Goal: Navigation & Orientation: Find specific page/section

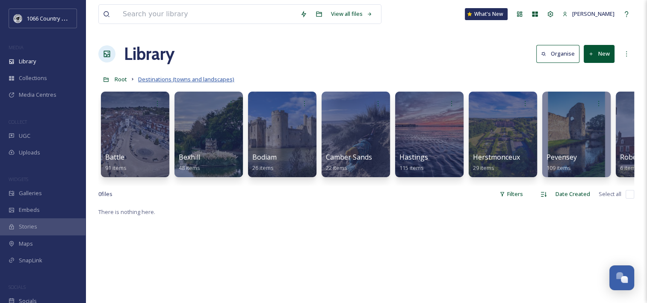
scroll to position [1248, 0]
click at [123, 76] on span "Root" at bounding box center [121, 79] width 12 height 8
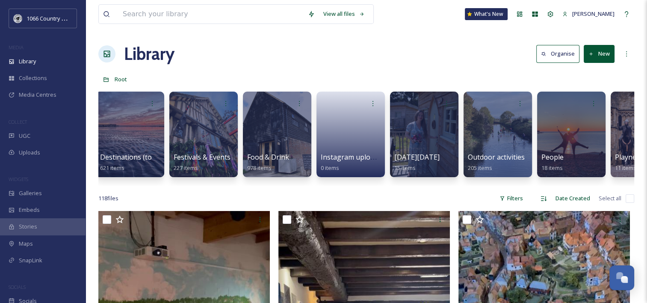
scroll to position [0, 395]
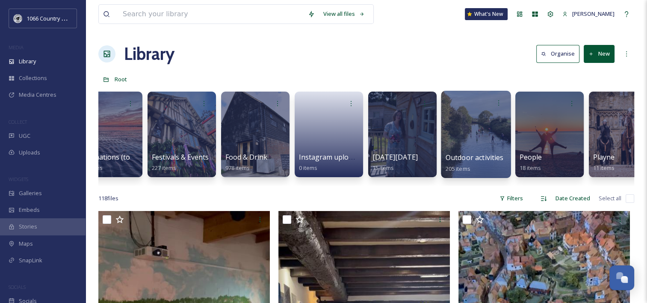
click at [465, 128] on div at bounding box center [476, 134] width 70 height 87
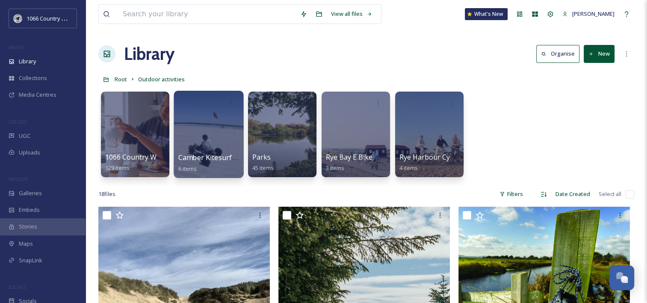
click at [206, 130] on div at bounding box center [209, 134] width 70 height 87
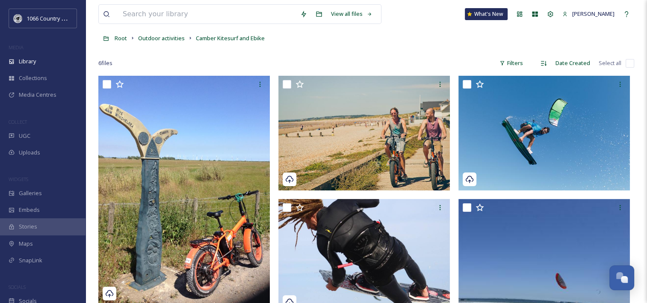
scroll to position [85, 0]
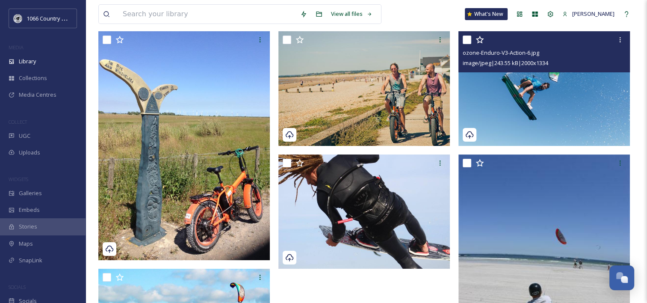
click at [507, 97] on img at bounding box center [543, 88] width 171 height 115
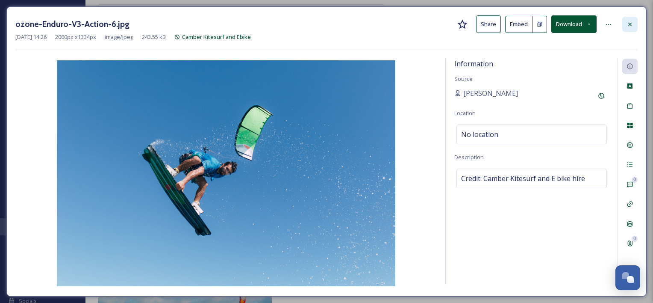
click at [636, 22] on div at bounding box center [629, 24] width 15 height 15
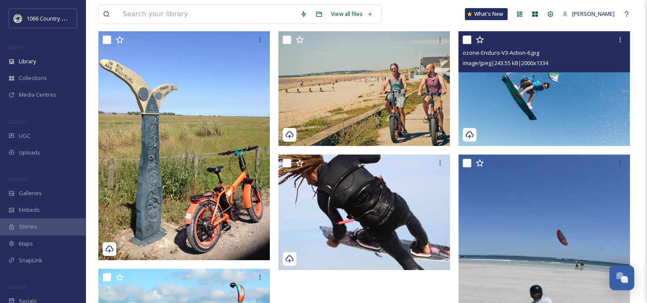
click at [272, 30] on div "View all files What's New [PERSON_NAME] Library Organise New Root Outdoor activ…" at bounding box center [365, 172] width 561 height 515
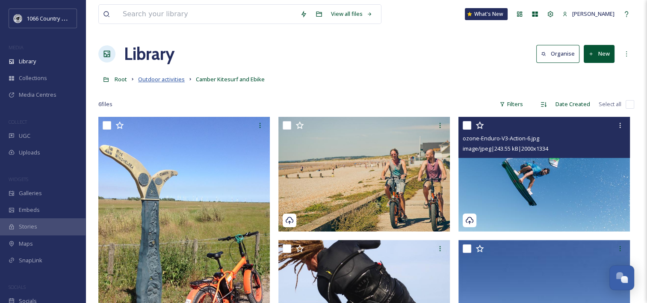
click at [154, 80] on span "Outdoor activities" at bounding box center [161, 79] width 47 height 8
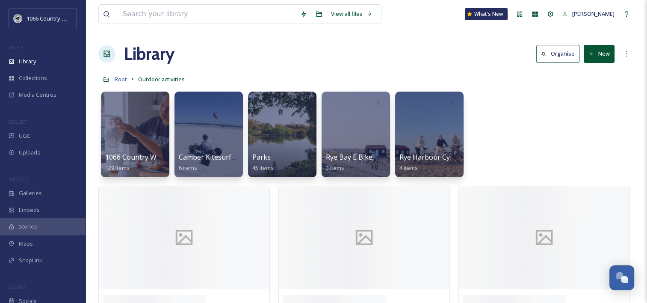
click at [125, 79] on span "Root" at bounding box center [121, 79] width 12 height 8
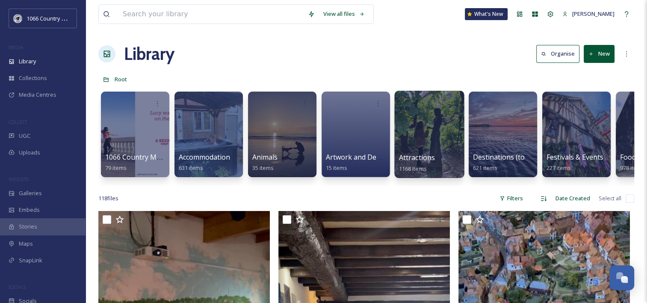
click at [429, 130] on div at bounding box center [429, 134] width 70 height 87
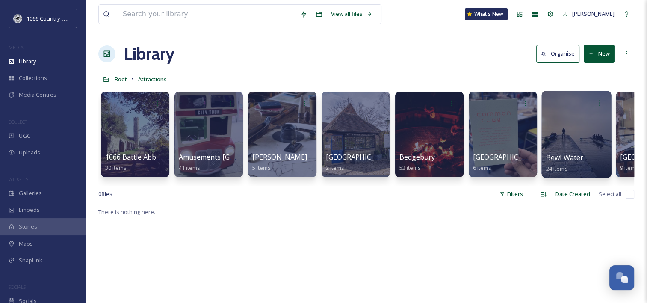
click at [560, 125] on div at bounding box center [576, 134] width 70 height 87
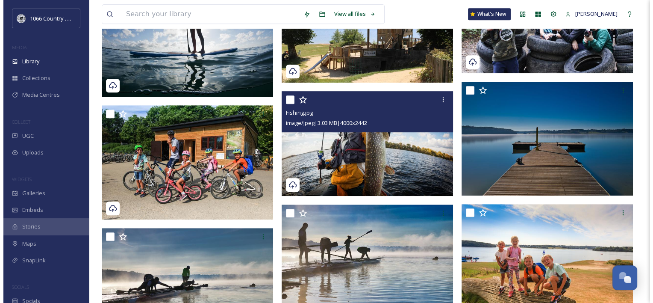
scroll to position [598, 0]
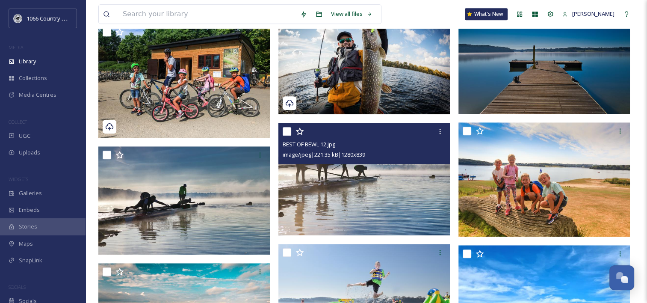
click at [350, 194] on img at bounding box center [363, 179] width 171 height 112
